Goal: Task Accomplishment & Management: Manage account settings

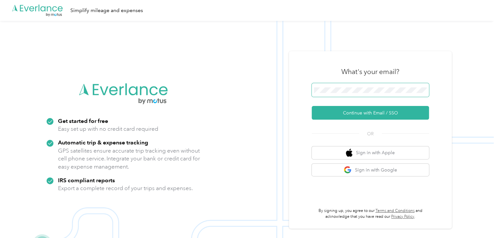
click at [324, 95] on span at bounding box center [370, 90] width 117 height 14
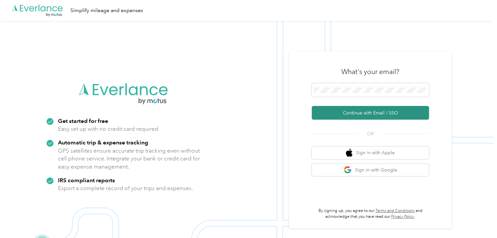
click at [355, 113] on button "Continue with Email / SSO" at bounding box center [370, 113] width 117 height 14
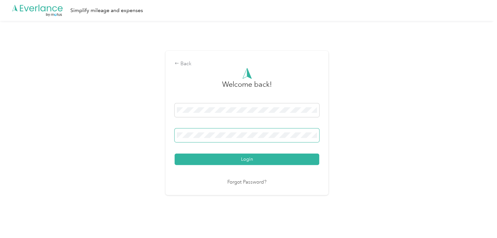
click at [175, 154] on button "Login" at bounding box center [247, 159] width 145 height 11
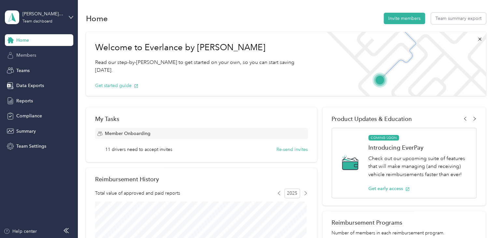
click at [28, 59] on div "Members" at bounding box center [39, 56] width 68 height 12
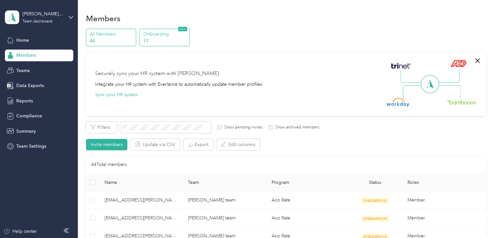
click at [156, 41] on p "17" at bounding box center [165, 40] width 44 height 7
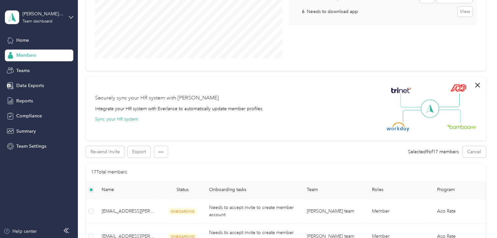
scroll to position [120, 0]
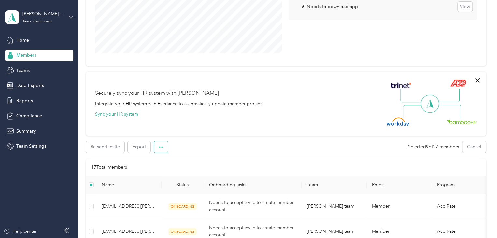
click at [161, 150] on button "button" at bounding box center [161, 146] width 14 height 11
click at [202, 144] on div "Re-send invite Export Selected 9 of 17 members Cancel" at bounding box center [286, 146] width 400 height 11
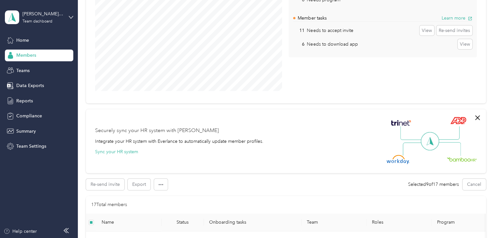
scroll to position [91, 0]
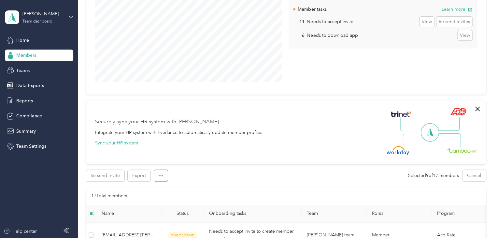
click at [157, 176] on button "button" at bounding box center [161, 175] width 14 height 11
click at [163, 185] on span "Edit role" at bounding box center [167, 187] width 17 height 7
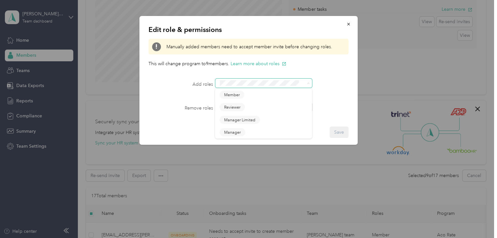
click at [307, 85] on icon at bounding box center [308, 83] width 3 height 3
click at [304, 238] on div "Edit role & permissions Manually added members need to accept member invite bef…" at bounding box center [247, 238] width 494 height 0
click at [304, 107] on span at bounding box center [263, 106] width 97 height 9
click at [307, 108] on icon at bounding box center [308, 107] width 3 height 3
click at [345, 99] on div "Edit role & permissions Manually added members need to accept member invite bef…" at bounding box center [249, 80] width 218 height 129
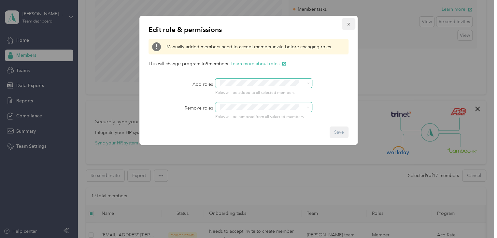
click at [348, 26] on icon "button" at bounding box center [348, 24] width 5 height 5
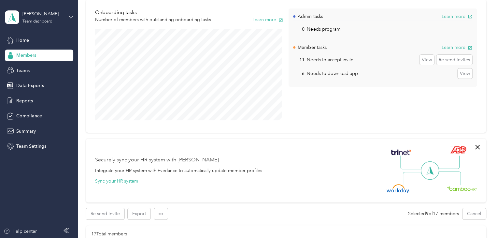
scroll to position [53, 0]
click at [122, 179] on button "Sync your HR system" at bounding box center [116, 180] width 43 height 7
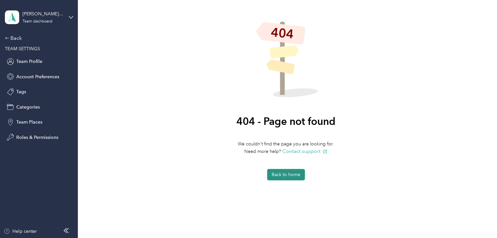
click at [283, 177] on button "Back to home" at bounding box center [286, 174] width 38 height 11
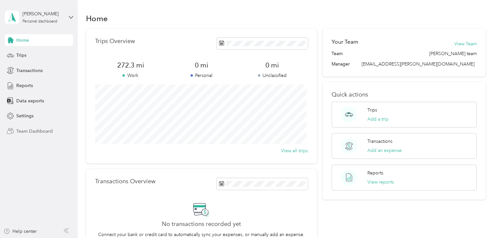
click at [29, 128] on span "Team Dashboard" at bounding box center [34, 131] width 37 height 7
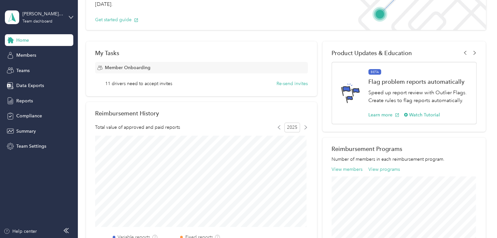
scroll to position [23, 0]
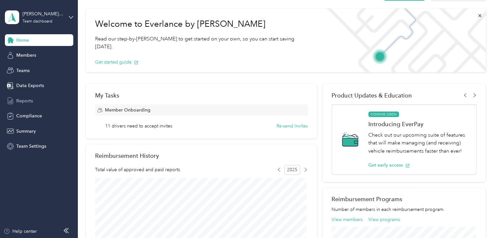
click at [22, 100] on span "Reports" at bounding box center [24, 100] width 17 height 7
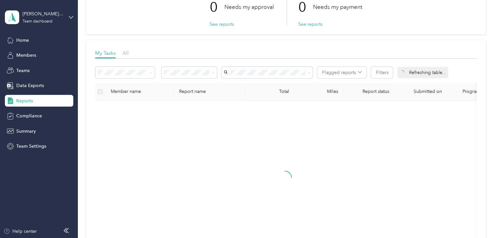
scroll to position [55, 0]
click at [126, 53] on span "All" at bounding box center [126, 53] width 6 height 6
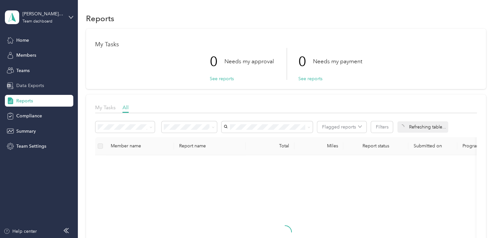
click at [36, 88] on span "Data Exports" at bounding box center [30, 85] width 28 height 7
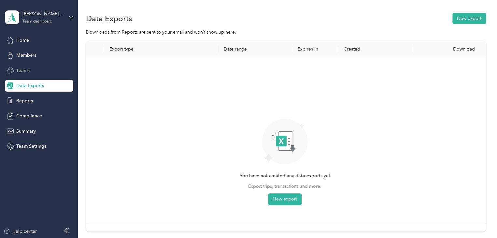
click at [38, 73] on div "Teams" at bounding box center [39, 71] width 68 height 12
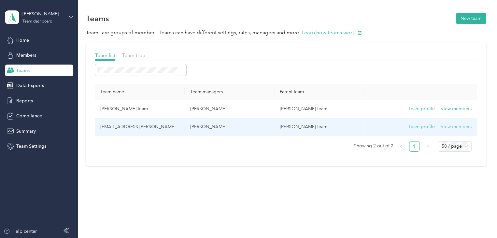
click at [450, 126] on button "View members" at bounding box center [456, 126] width 31 height 7
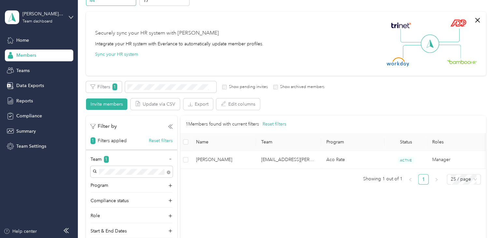
scroll to position [40, 0]
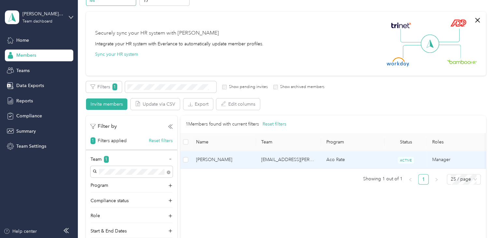
click at [444, 158] on td "Manager" at bounding box center [459, 160] width 65 height 18
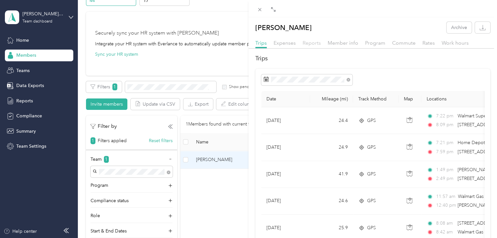
click at [308, 40] on span "Reports" at bounding box center [312, 43] width 18 height 6
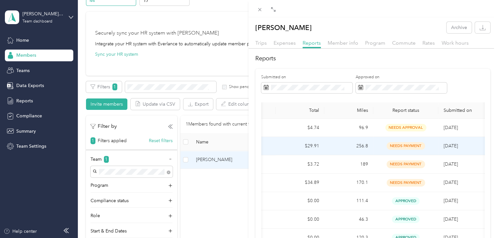
scroll to position [0, 65]
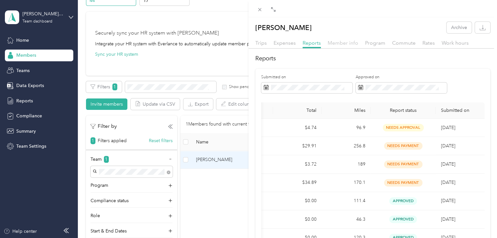
click at [342, 44] on span "Member info" at bounding box center [343, 43] width 31 height 6
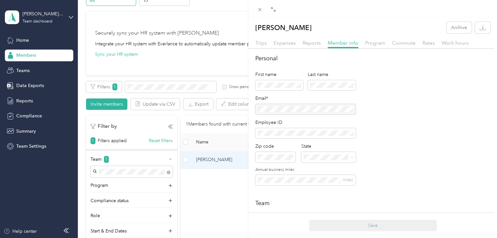
click at [23, 74] on div "[PERSON_NAME] Archive Trips Expenses Reports Member info Program Commute Rates …" at bounding box center [248, 119] width 497 height 238
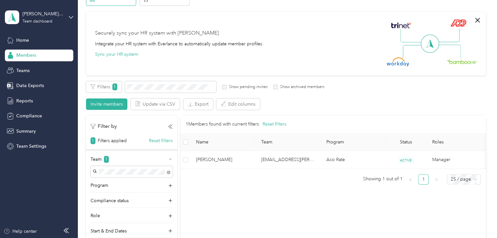
click at [30, 55] on span "Members" at bounding box center [26, 55] width 20 height 7
click at [24, 72] on span "Teams" at bounding box center [22, 70] width 13 height 7
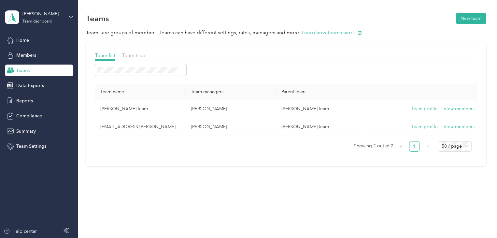
click at [24, 72] on span "Teams" at bounding box center [22, 70] width 13 height 7
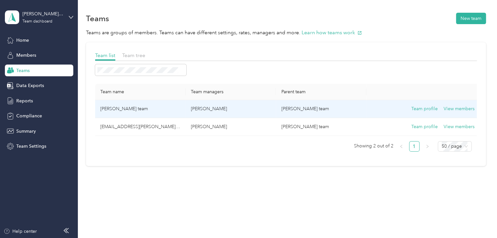
click at [108, 110] on td "[PERSON_NAME] team" at bounding box center [140, 109] width 91 height 18
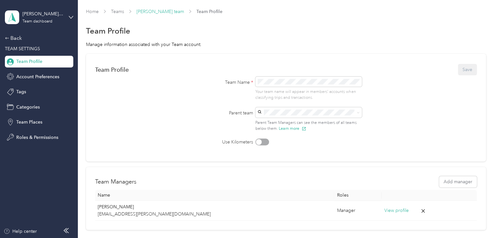
click at [169, 12] on link "[PERSON_NAME] team" at bounding box center [161, 12] width 48 height 6
click at [119, 11] on link "Teams" at bounding box center [117, 12] width 13 height 6
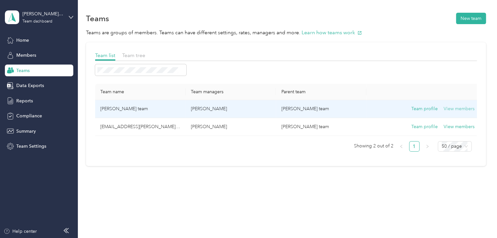
click at [458, 107] on button "View members" at bounding box center [459, 108] width 31 height 7
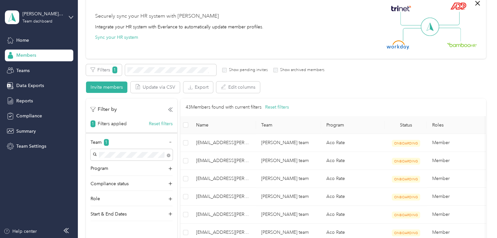
scroll to position [54, 0]
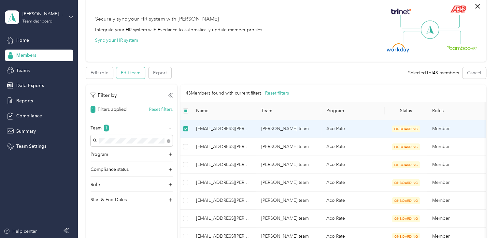
click at [129, 70] on button "Edit team" at bounding box center [130, 72] width 29 height 11
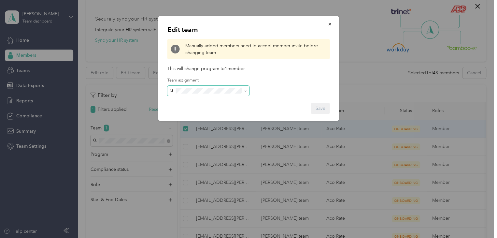
click at [246, 91] on icon at bounding box center [245, 91] width 3 height 3
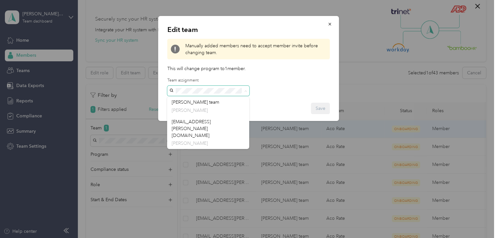
click at [246, 91] on icon at bounding box center [245, 91] width 3 height 3
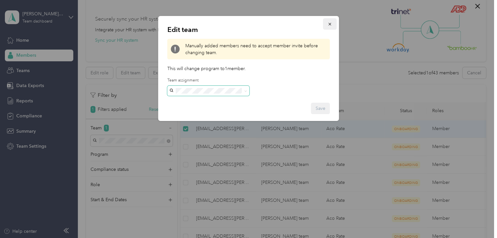
click at [328, 24] on icon "button" at bounding box center [330, 24] width 5 height 5
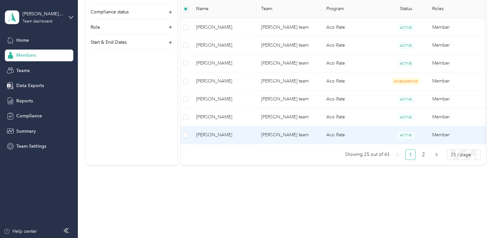
scroll to position [481, 0]
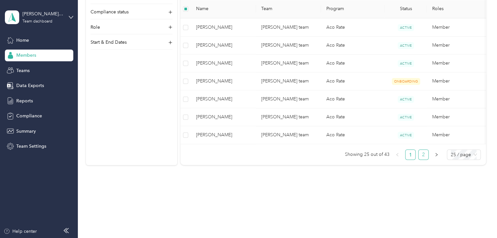
click at [422, 154] on link "2" at bounding box center [424, 155] width 10 height 10
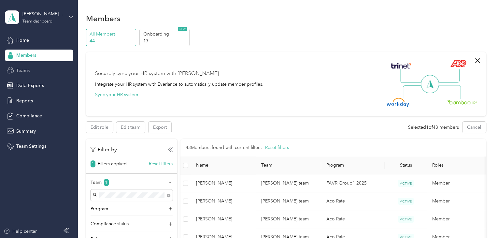
click at [27, 70] on span "Teams" at bounding box center [22, 70] width 13 height 7
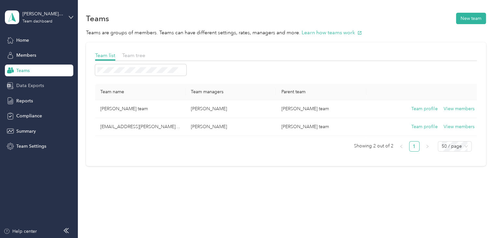
click at [32, 87] on span "Data Exports" at bounding box center [30, 85] width 28 height 7
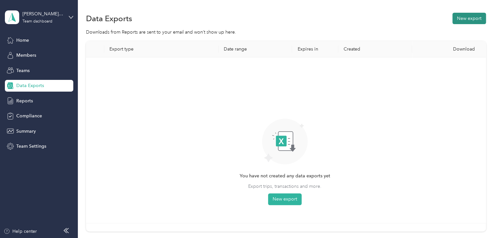
click at [456, 22] on button "New export" at bounding box center [470, 18] width 34 height 11
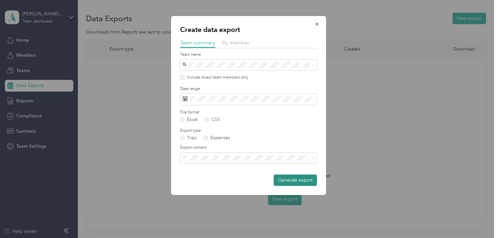
click at [292, 184] on button "Generate export" at bounding box center [295, 179] width 43 height 11
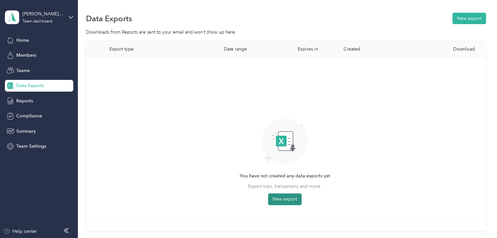
click at [284, 198] on button "New export" at bounding box center [285, 199] width 34 height 12
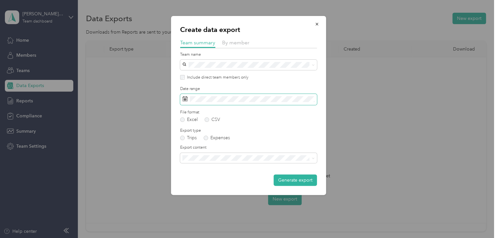
click at [183, 99] on icon at bounding box center [185, 98] width 5 height 5
click at [318, 25] on icon "button" at bounding box center [317, 24] width 5 height 5
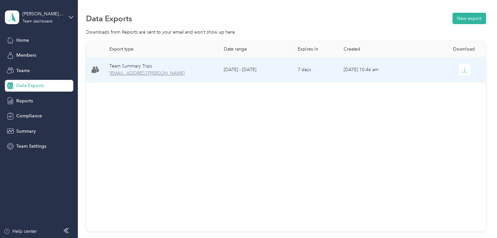
click at [162, 74] on span "[EMAIL_ADDRESS][PERSON_NAME]" at bounding box center [162, 73] width 104 height 7
click at [159, 73] on span "[EMAIL_ADDRESS][PERSON_NAME]" at bounding box center [162, 73] width 104 height 7
click at [463, 72] on icon "button" at bounding box center [464, 71] width 5 height 1
